Goal: Find specific page/section: Find specific page/section

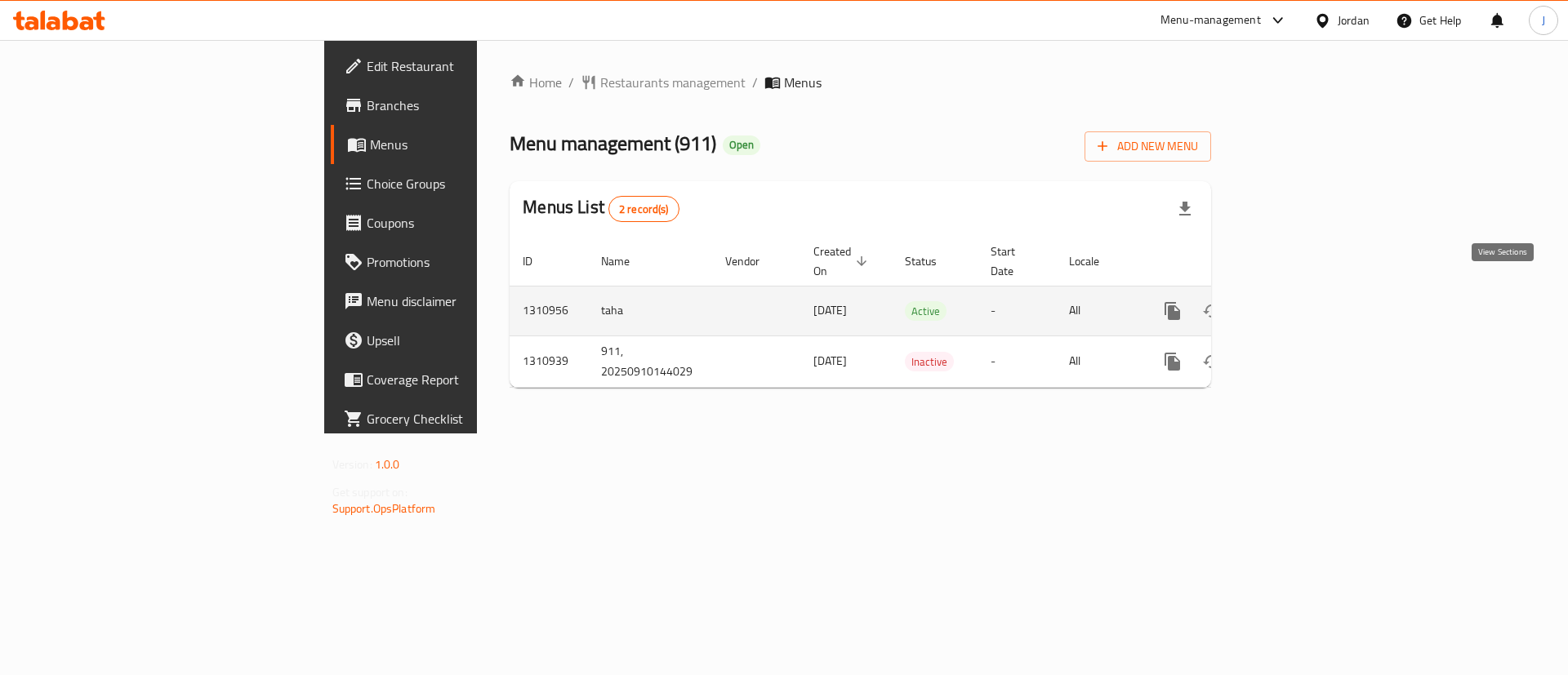
click at [1310, 297] on link "enhanced table" at bounding box center [1289, 311] width 39 height 39
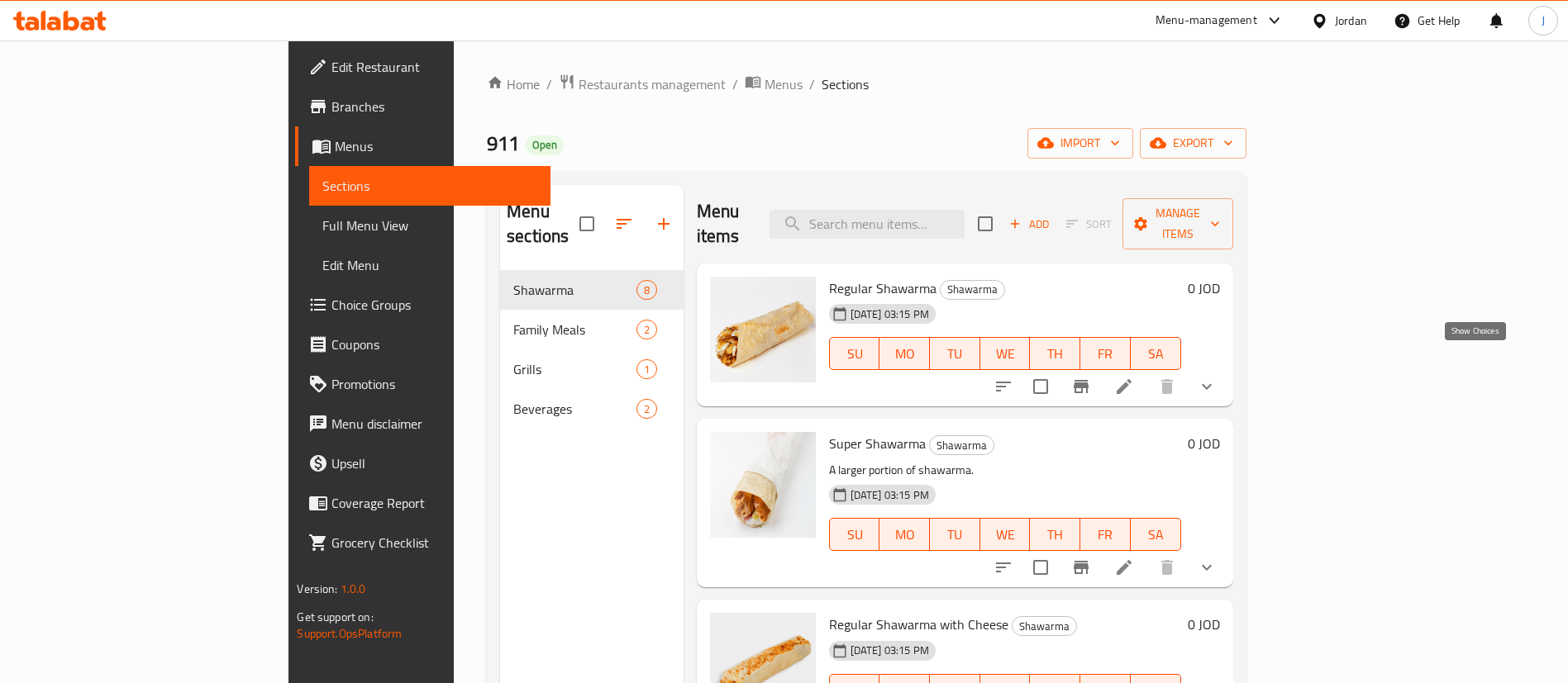
click at [1217, 376] on icon "show more" at bounding box center [1207, 386] width 20 height 20
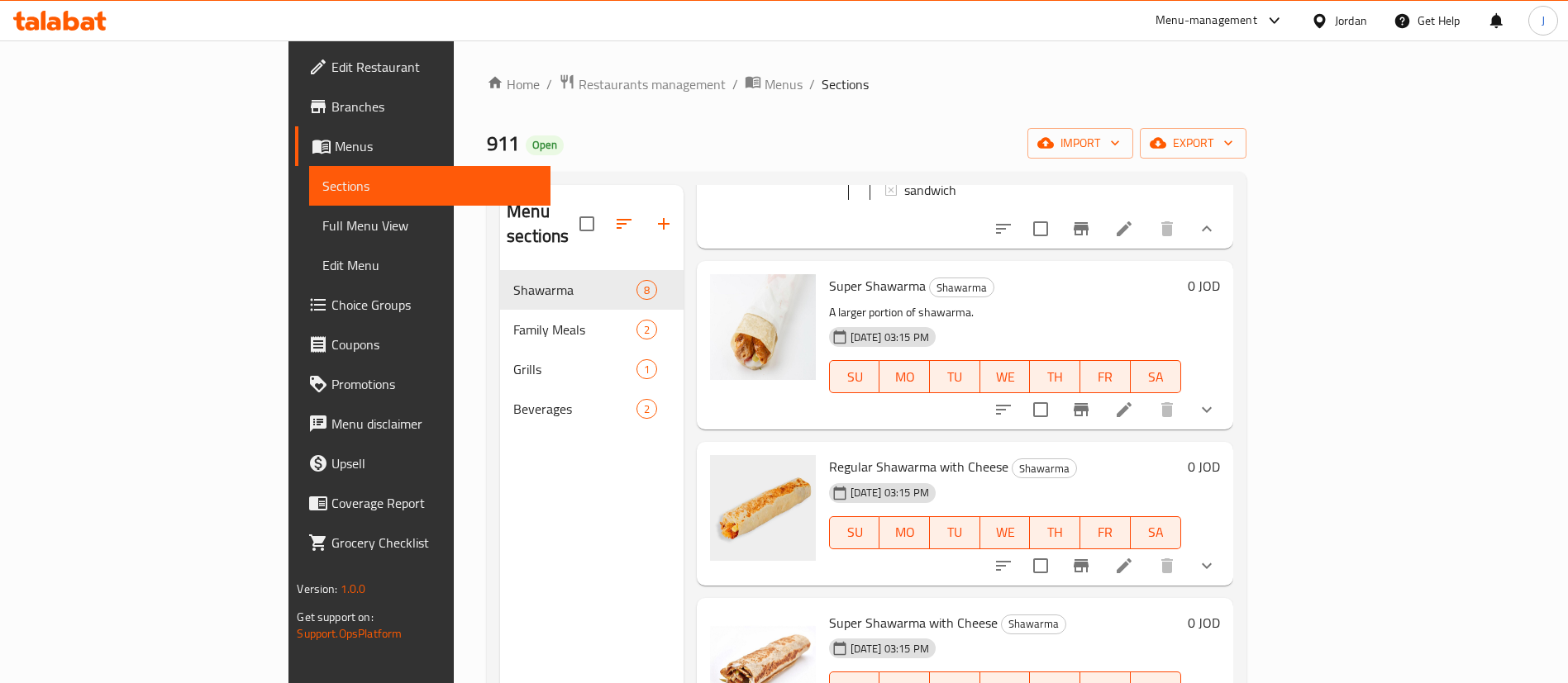
scroll to position [247, 0]
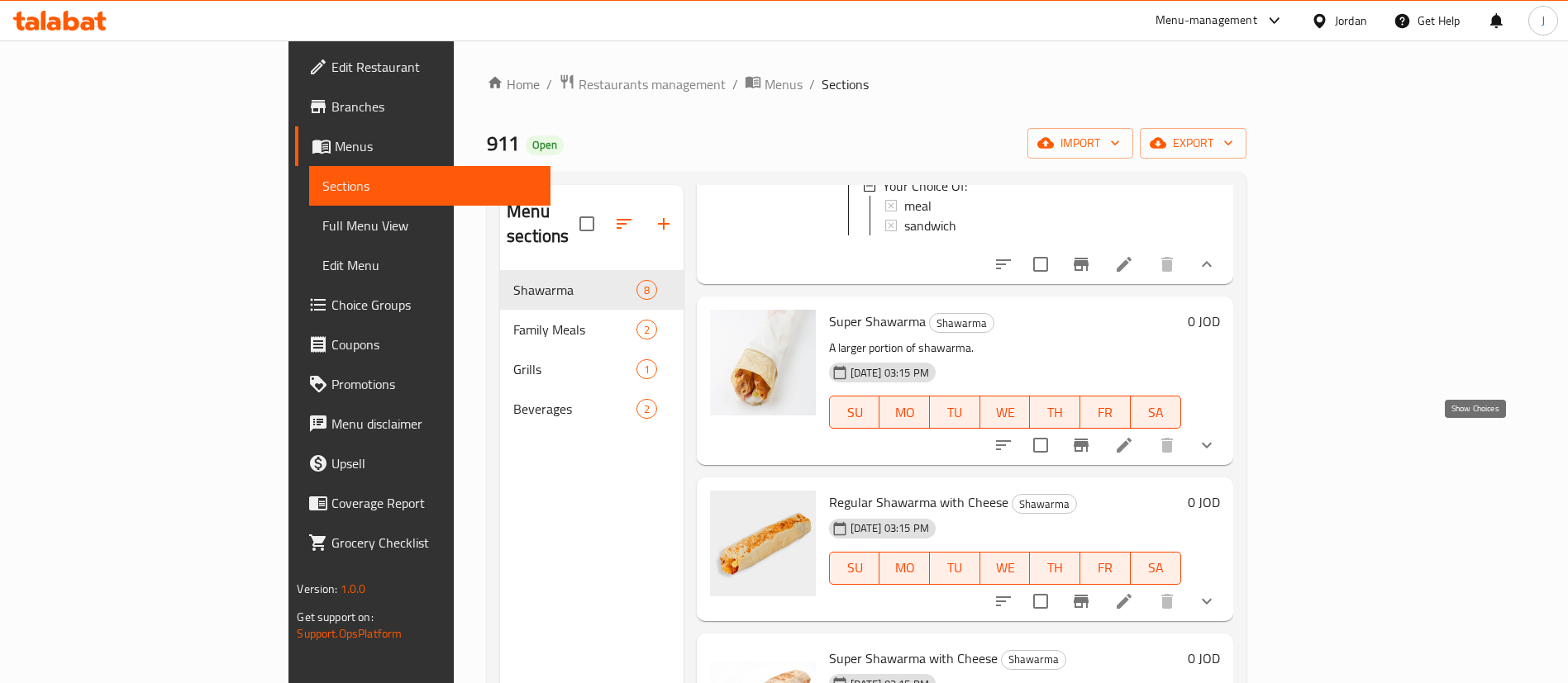
click at [1217, 437] on icon "show more" at bounding box center [1207, 445] width 20 height 20
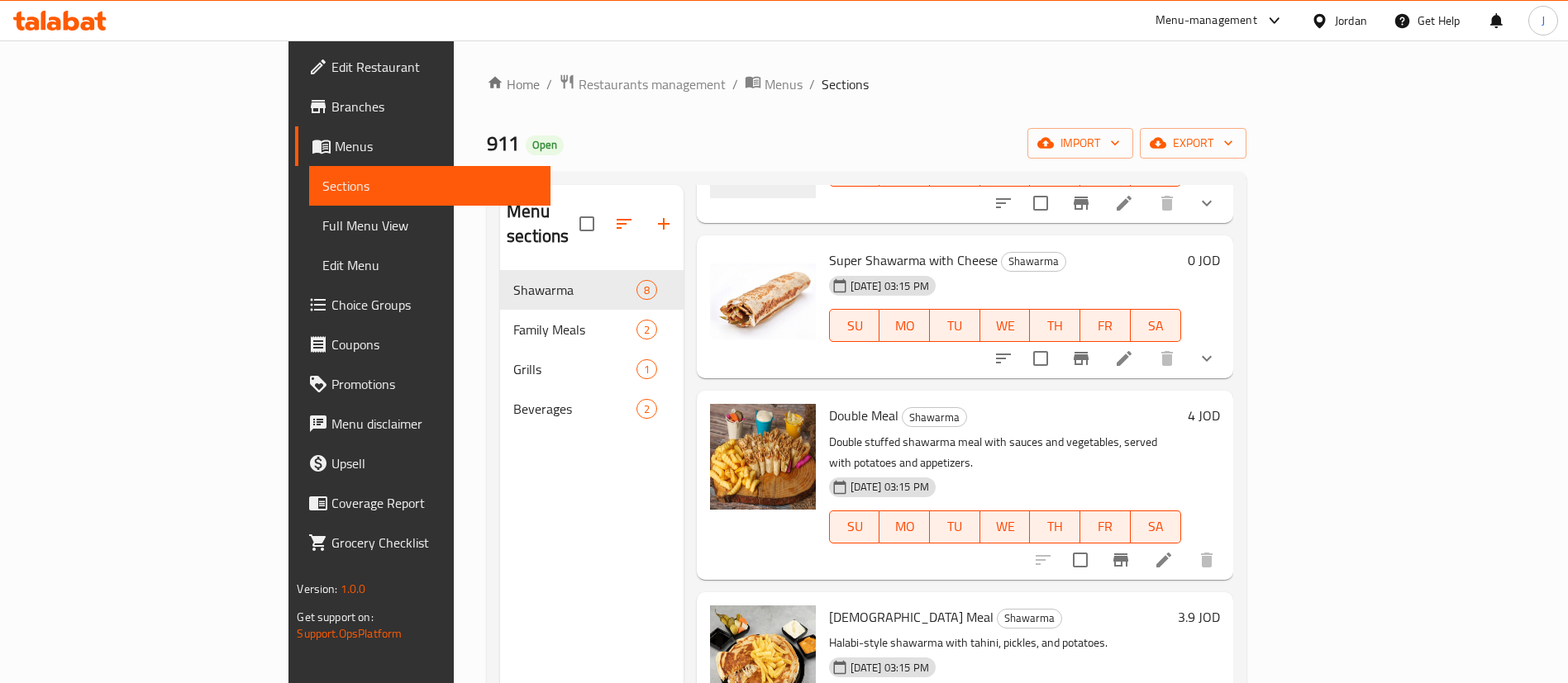
scroll to position [769, 0]
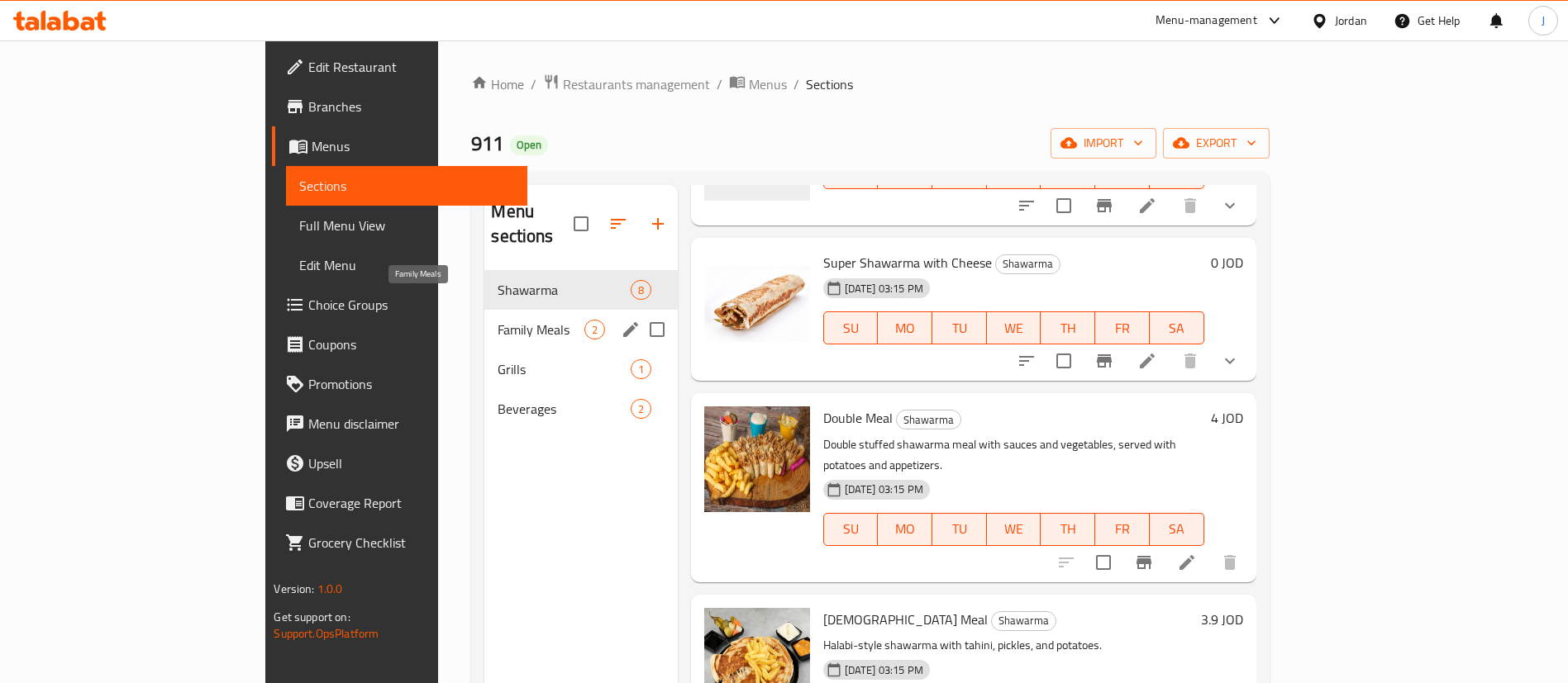
click at [498, 319] on span "Family Meals" at bounding box center [540, 329] width 86 height 20
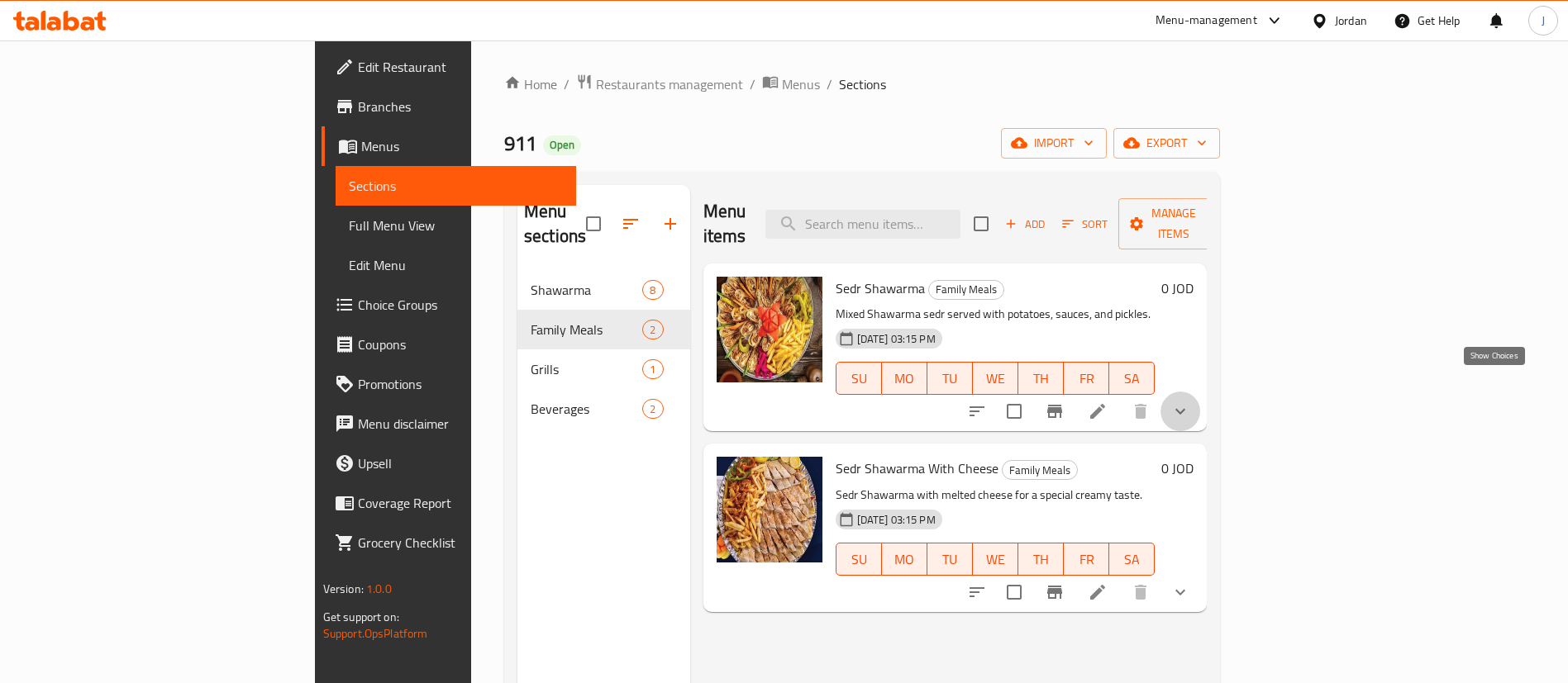
click at [1190, 401] on icon "show more" at bounding box center [1180, 411] width 20 height 20
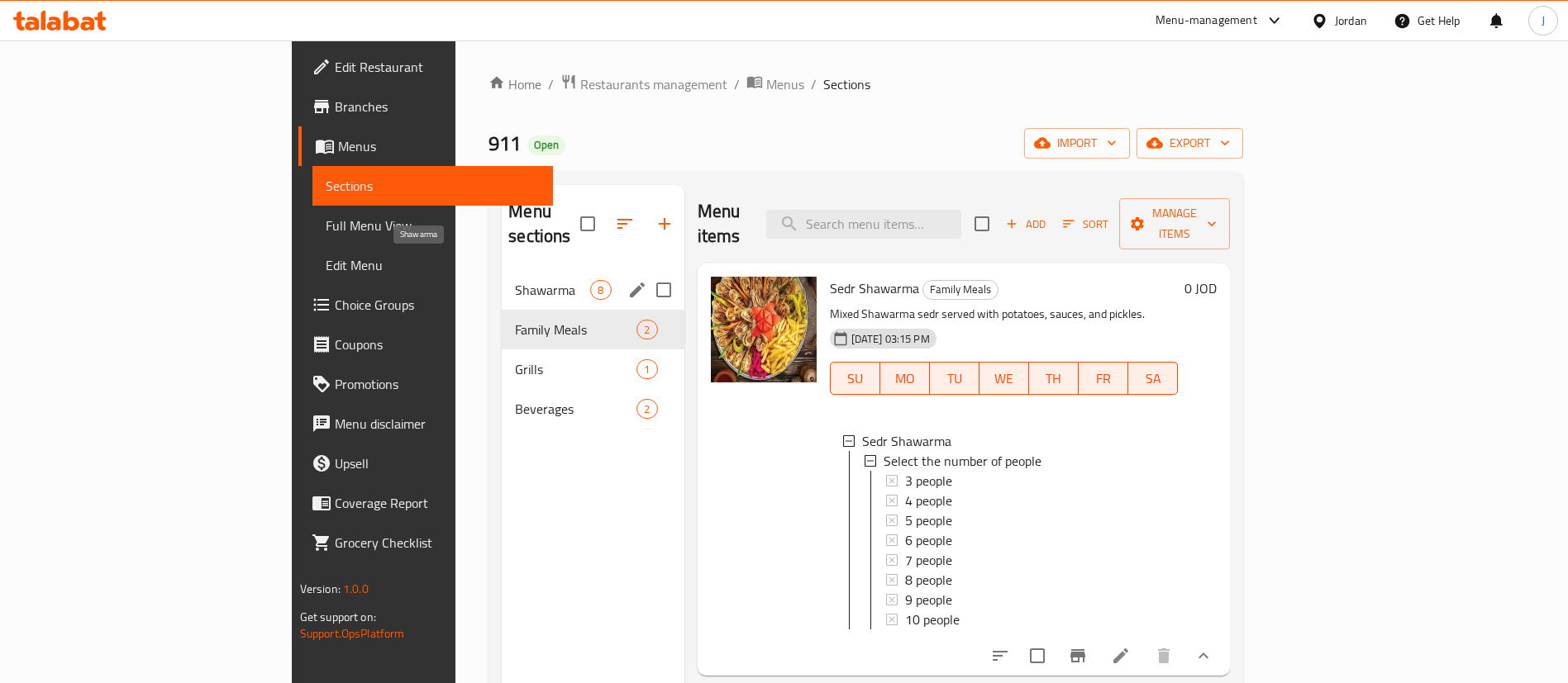
drag, startPoint x: 356, startPoint y: 258, endPoint x: 396, endPoint y: 260, distance: 40.0
click at [515, 280] on span "Shawarma" at bounding box center [552, 290] width 75 height 20
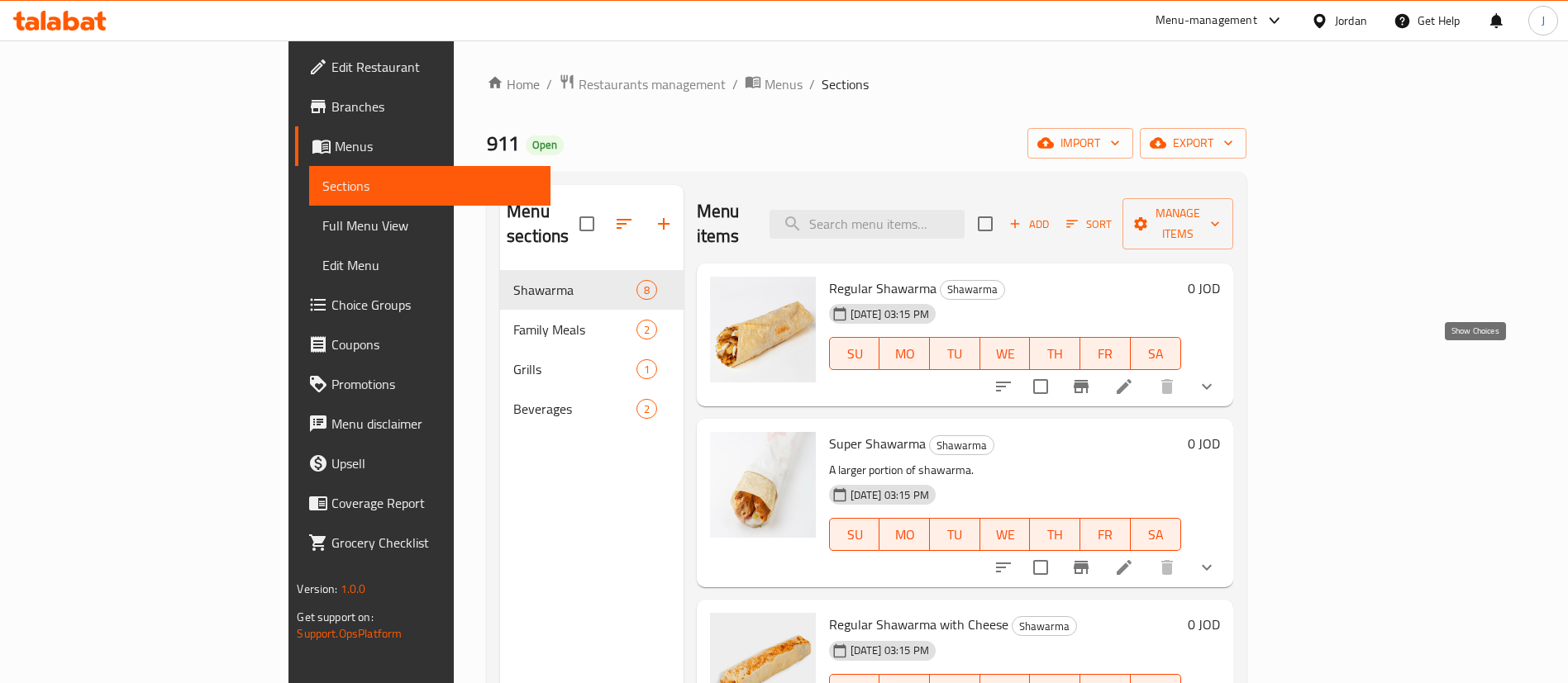
click at [1217, 376] on icon "show more" at bounding box center [1207, 386] width 20 height 20
